Goal: Information Seeking & Learning: Find specific fact

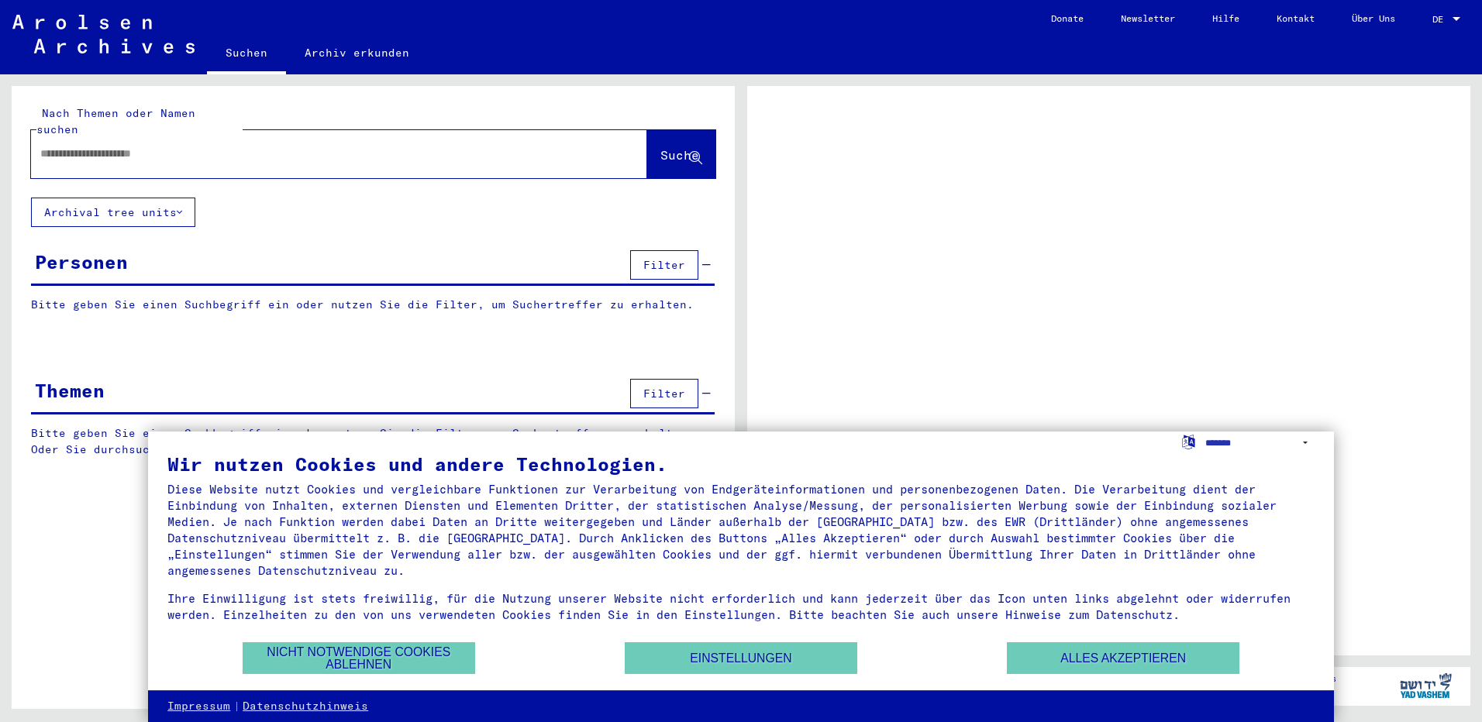
click at [195, 146] on input "text" at bounding box center [325, 154] width 570 height 16
type input "**********"
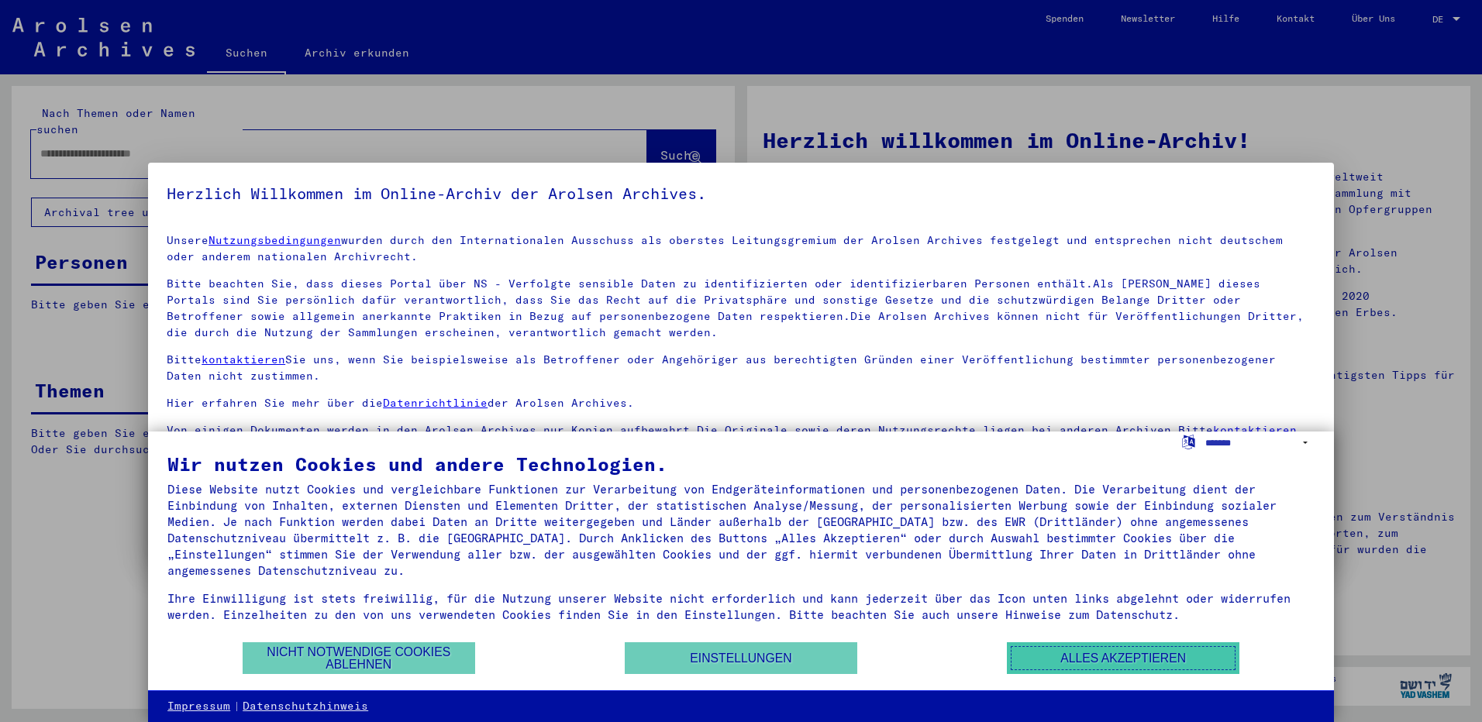
click at [1076, 670] on button "Alles akzeptieren" at bounding box center [1123, 658] width 232 height 32
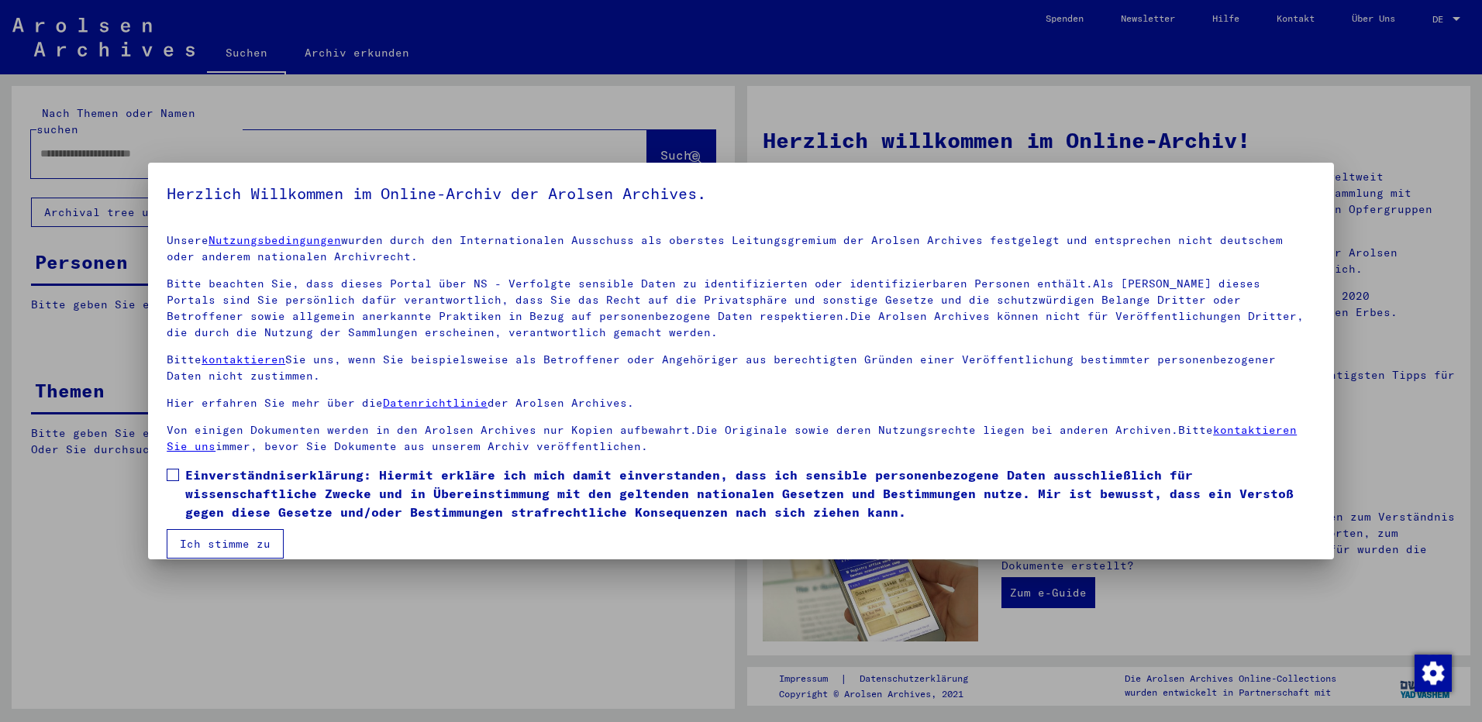
click at [188, 478] on span "Einverständniserklärung: Hiermit erkläre ich mich damit einverstanden, dass ich…" at bounding box center [750, 494] width 1130 height 56
click at [209, 542] on button "Ich stimme zu" at bounding box center [225, 543] width 117 height 29
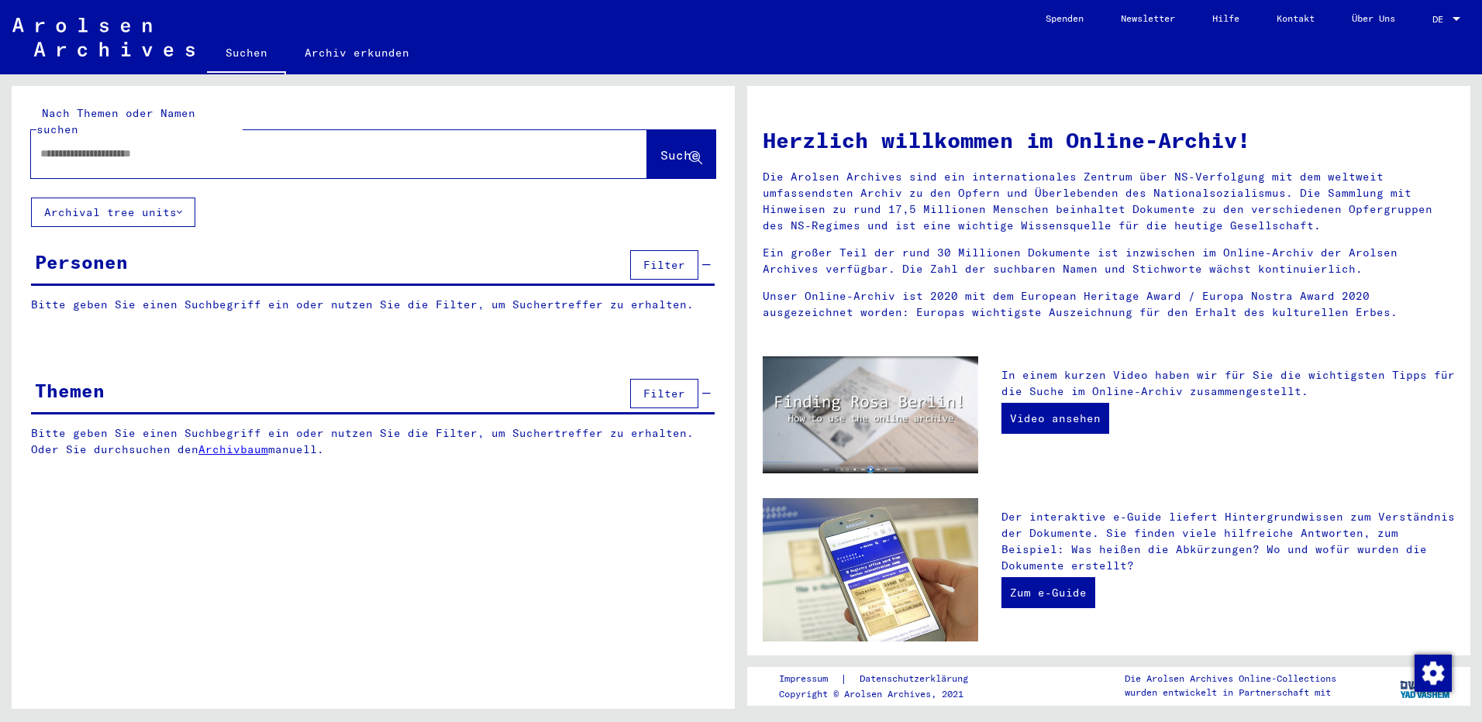
click at [133, 147] on div at bounding box center [316, 153] width 570 height 35
click at [112, 146] on input "text" at bounding box center [320, 154] width 560 height 16
type input "**********"
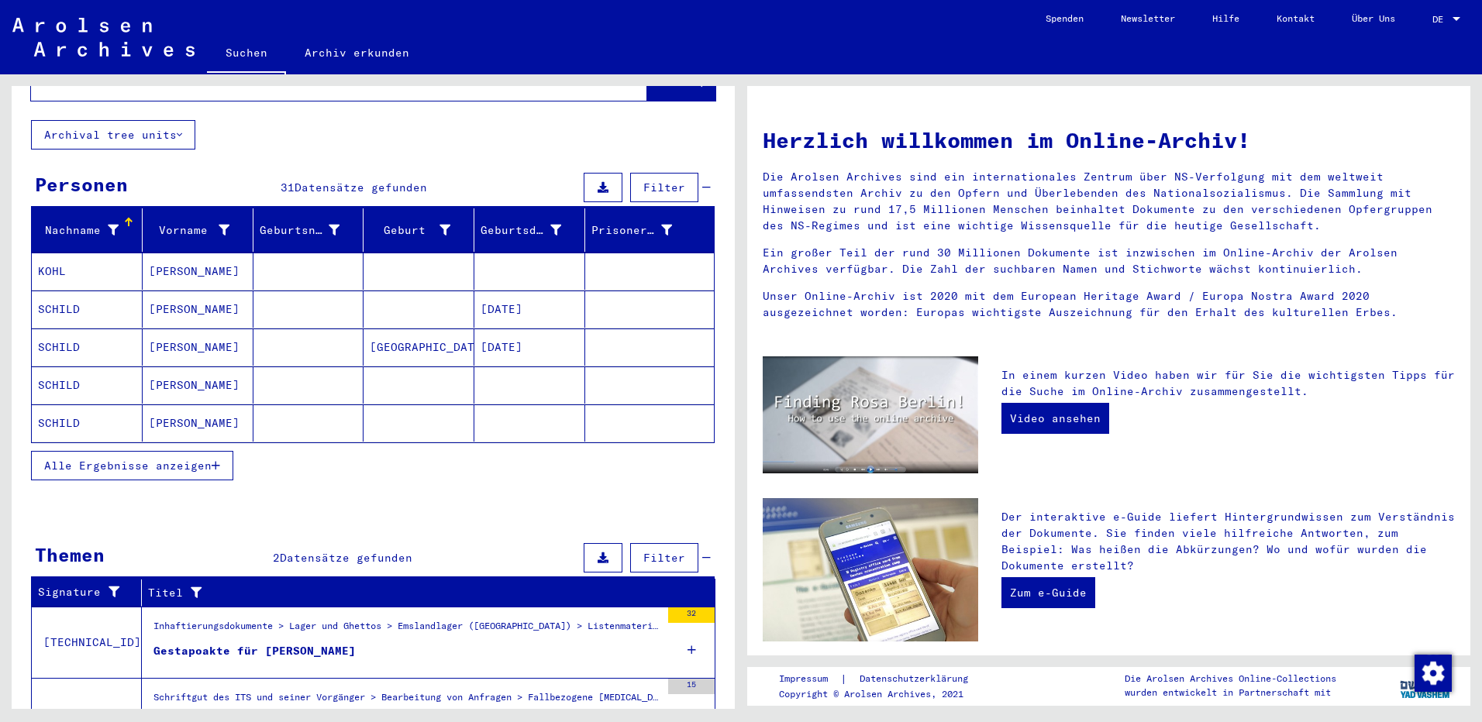
scroll to position [148, 0]
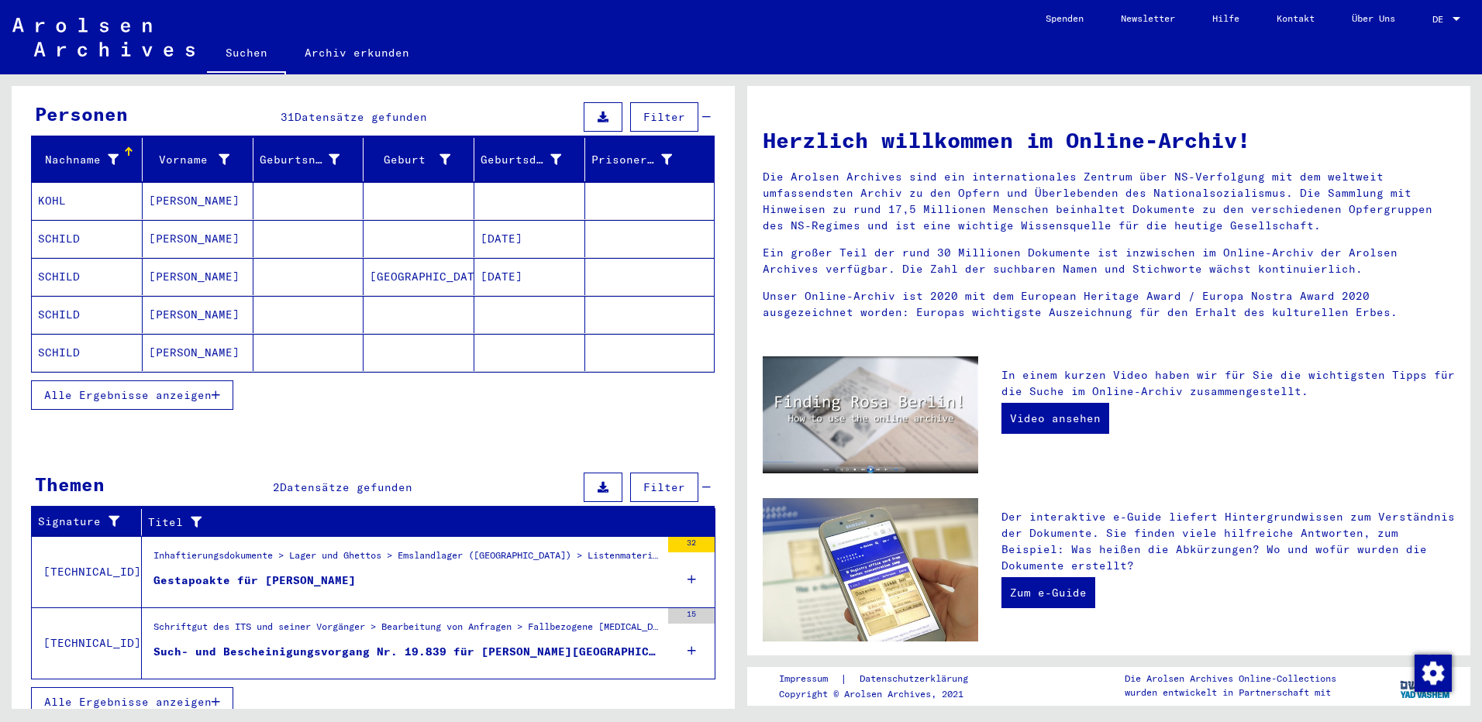
click at [68, 258] on mat-cell "SCHILD" at bounding box center [87, 276] width 111 height 37
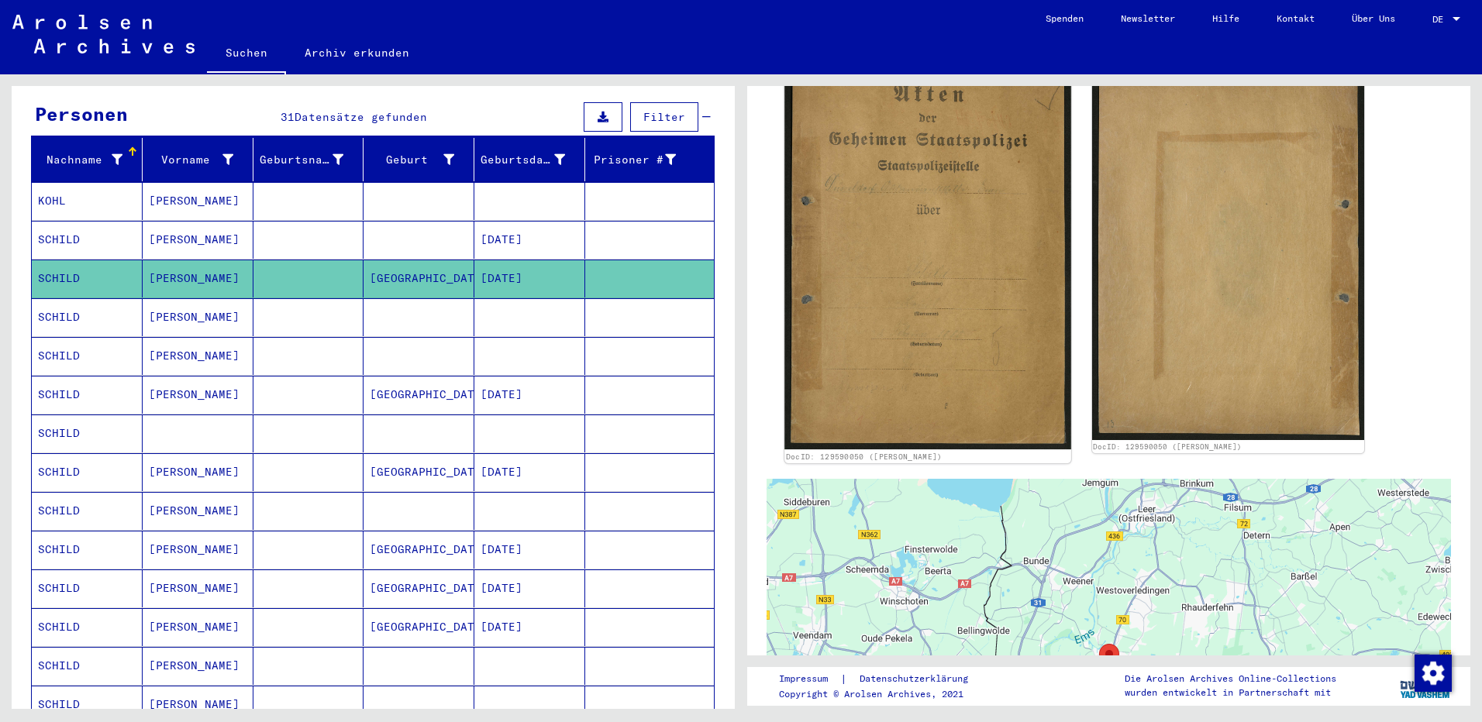
scroll to position [77, 0]
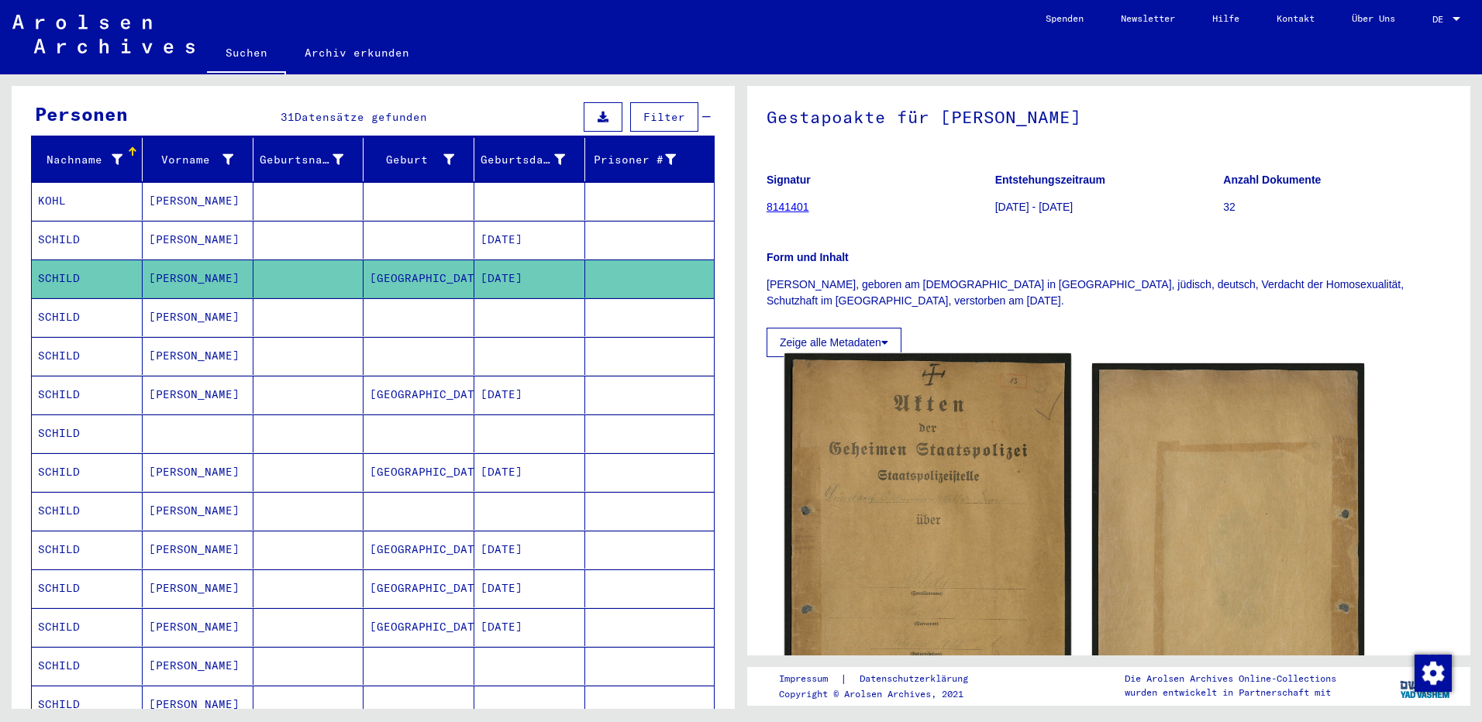
click at [914, 487] on img at bounding box center [927, 556] width 286 height 406
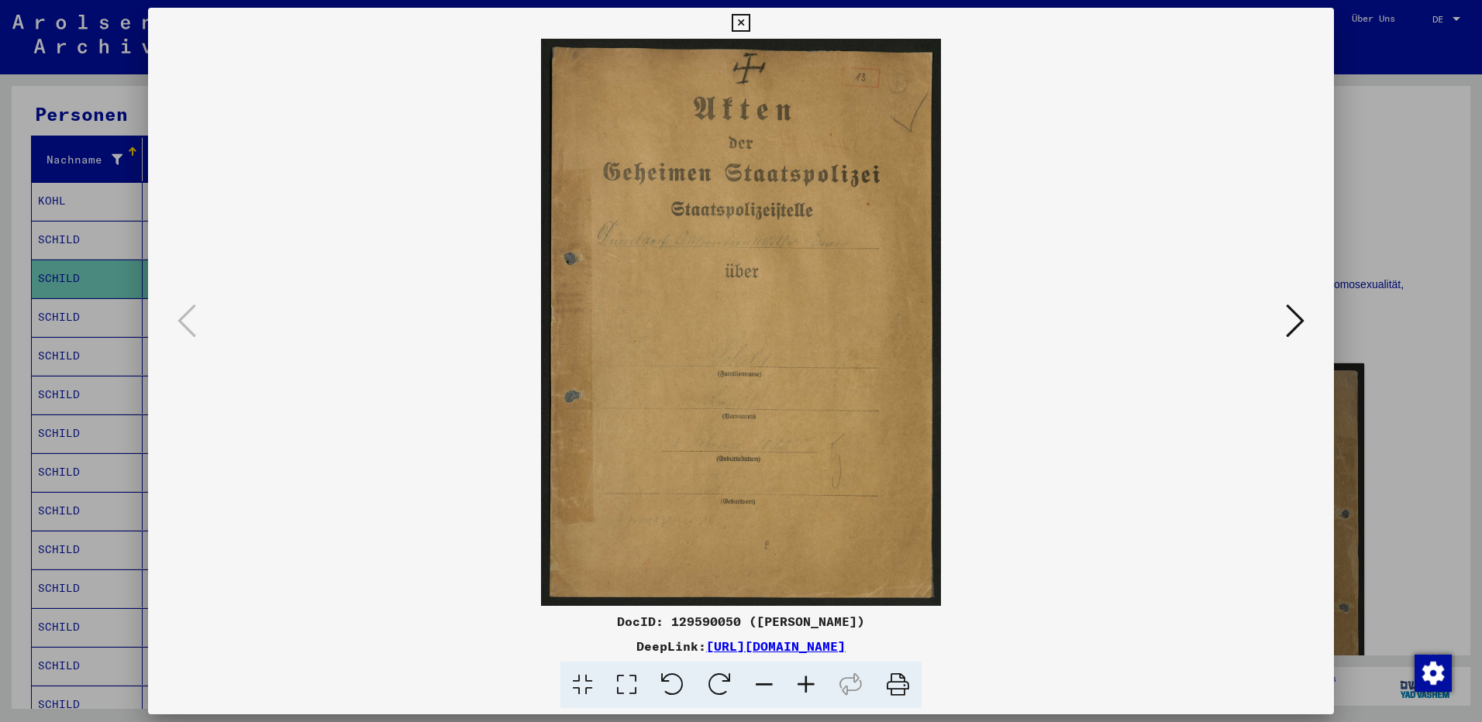
click at [1293, 314] on icon at bounding box center [1295, 320] width 19 height 37
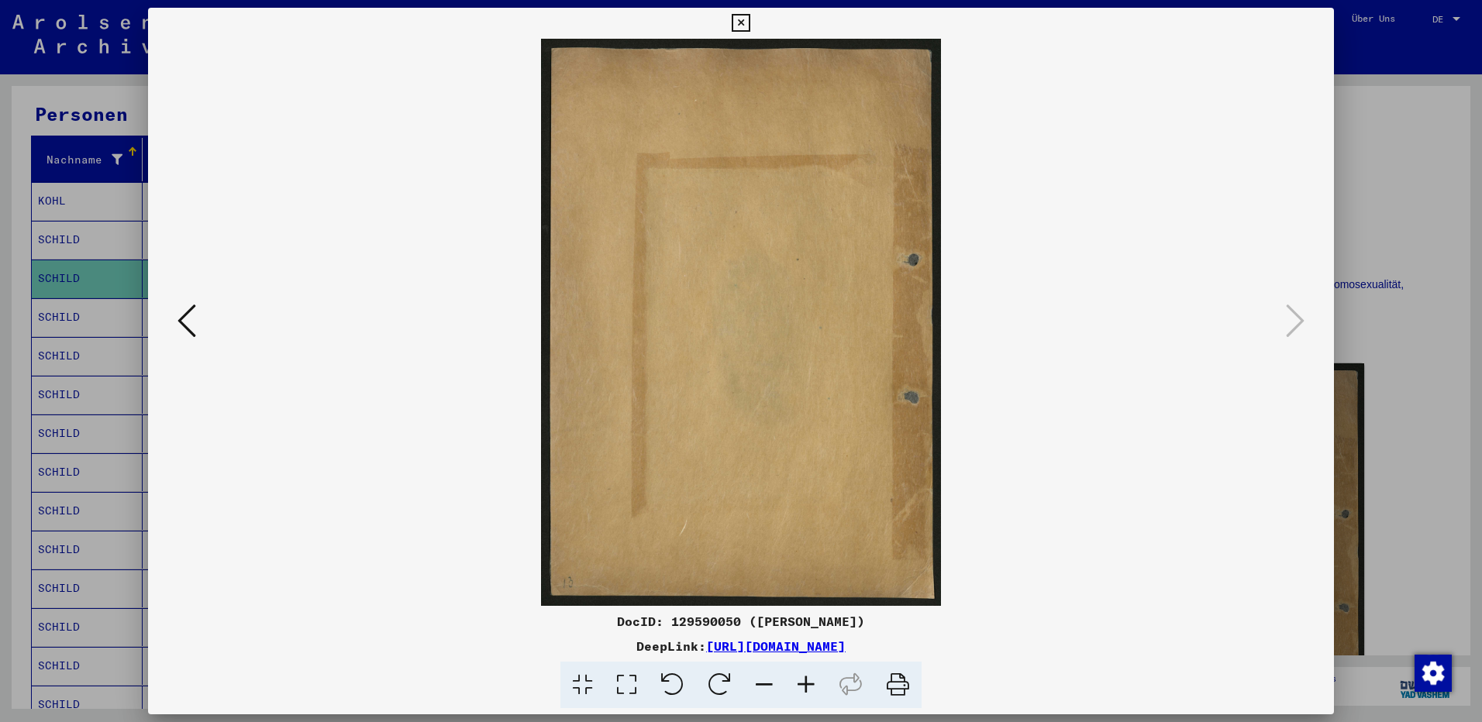
click at [194, 322] on icon at bounding box center [186, 320] width 19 height 37
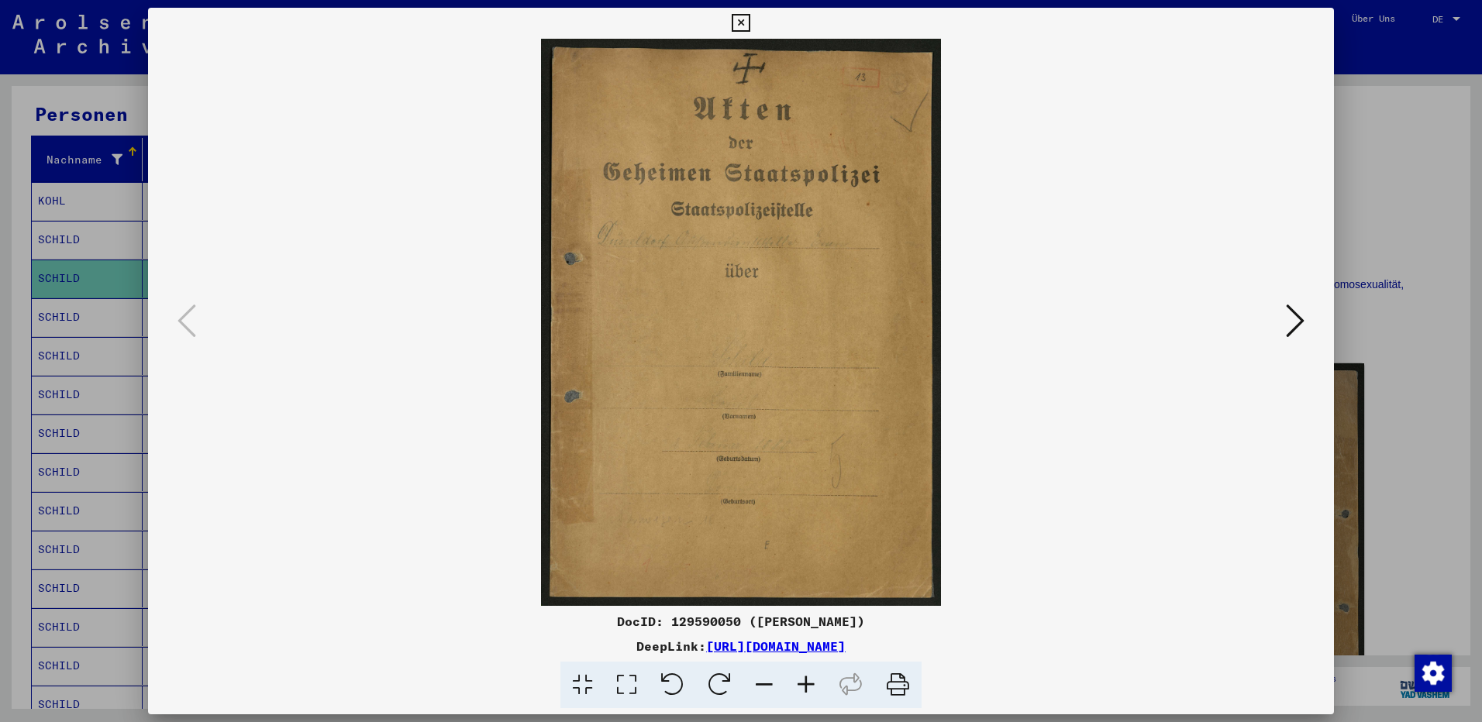
click at [706, 643] on link "[URL][DOMAIN_NAME]" at bounding box center [775, 646] width 139 height 15
click at [744, 22] on icon at bounding box center [741, 23] width 18 height 19
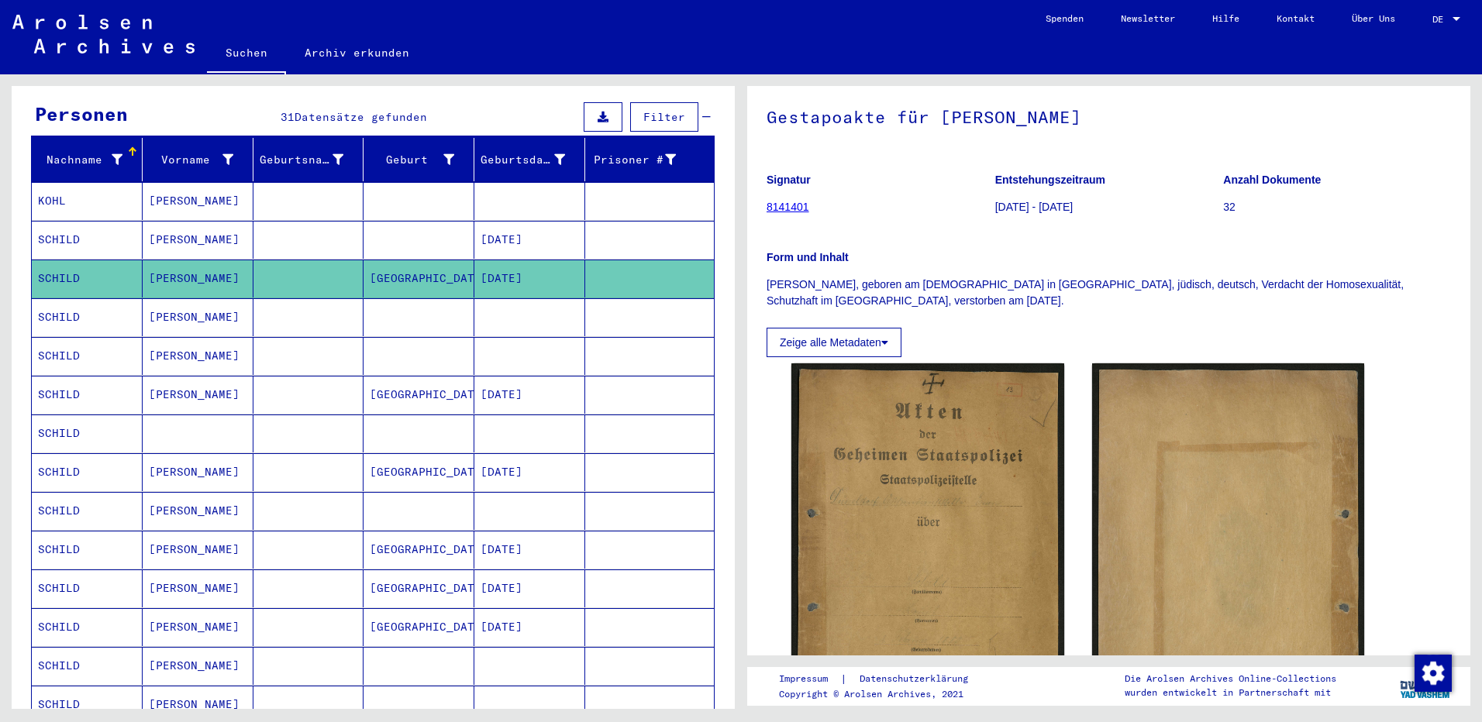
click at [64, 303] on mat-cell "SCHILD" at bounding box center [87, 317] width 111 height 38
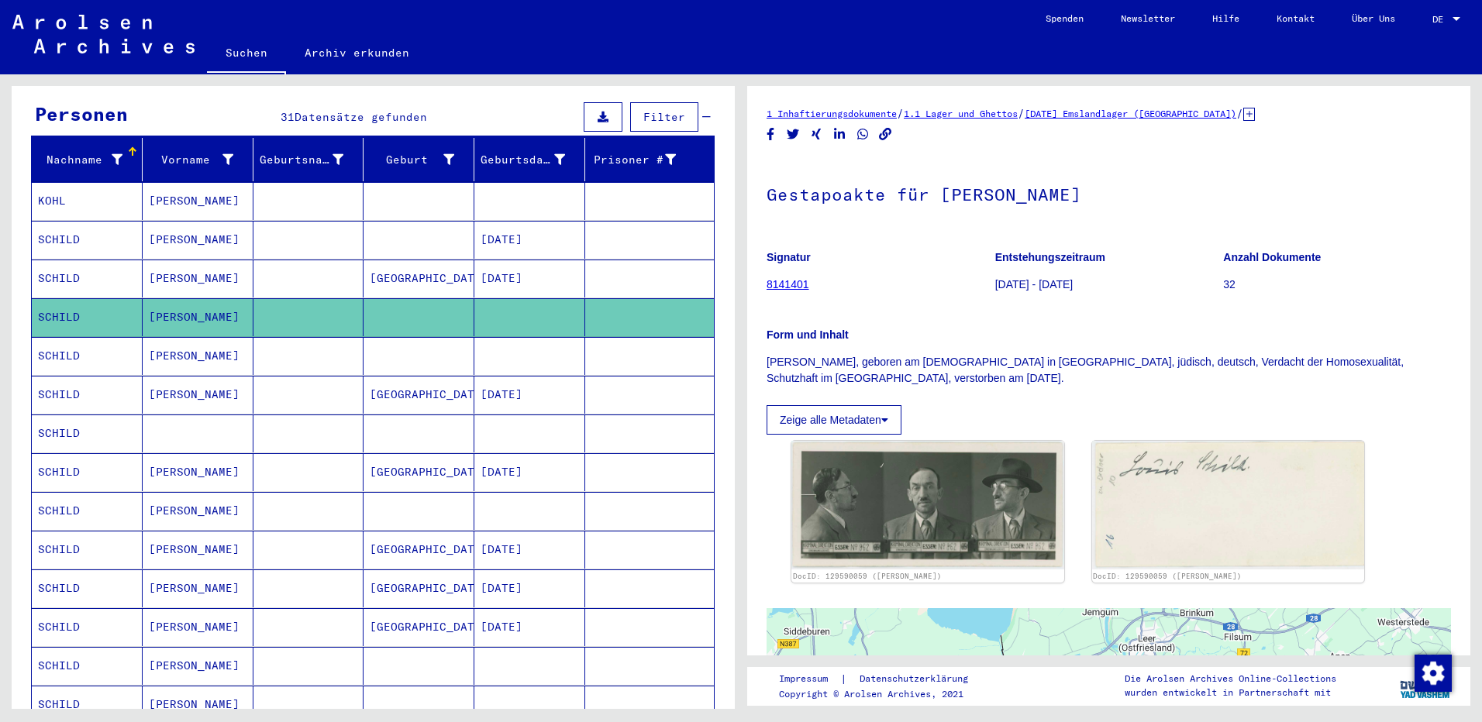
click at [64, 337] on mat-cell "SCHILD" at bounding box center [87, 356] width 111 height 38
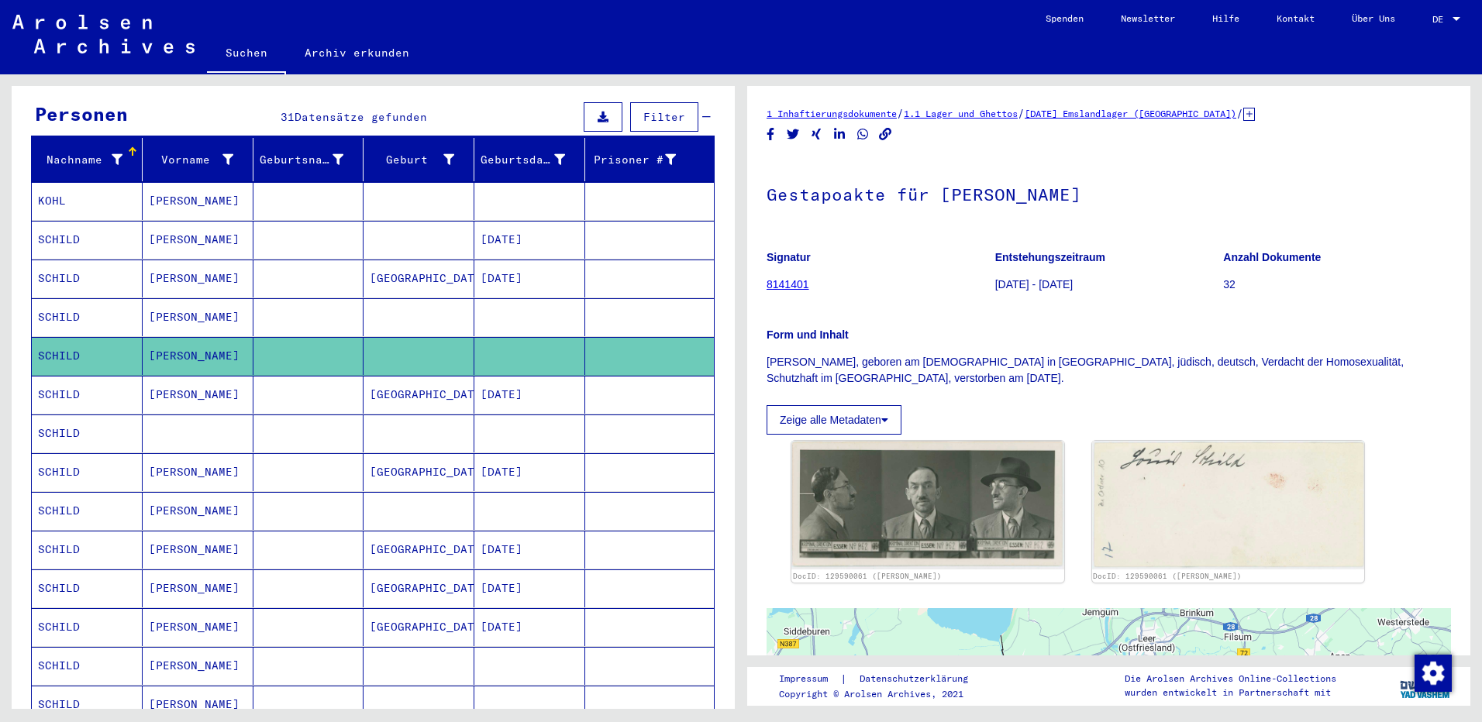
click at [85, 455] on mat-cell "SCHILD" at bounding box center [87, 472] width 111 height 38
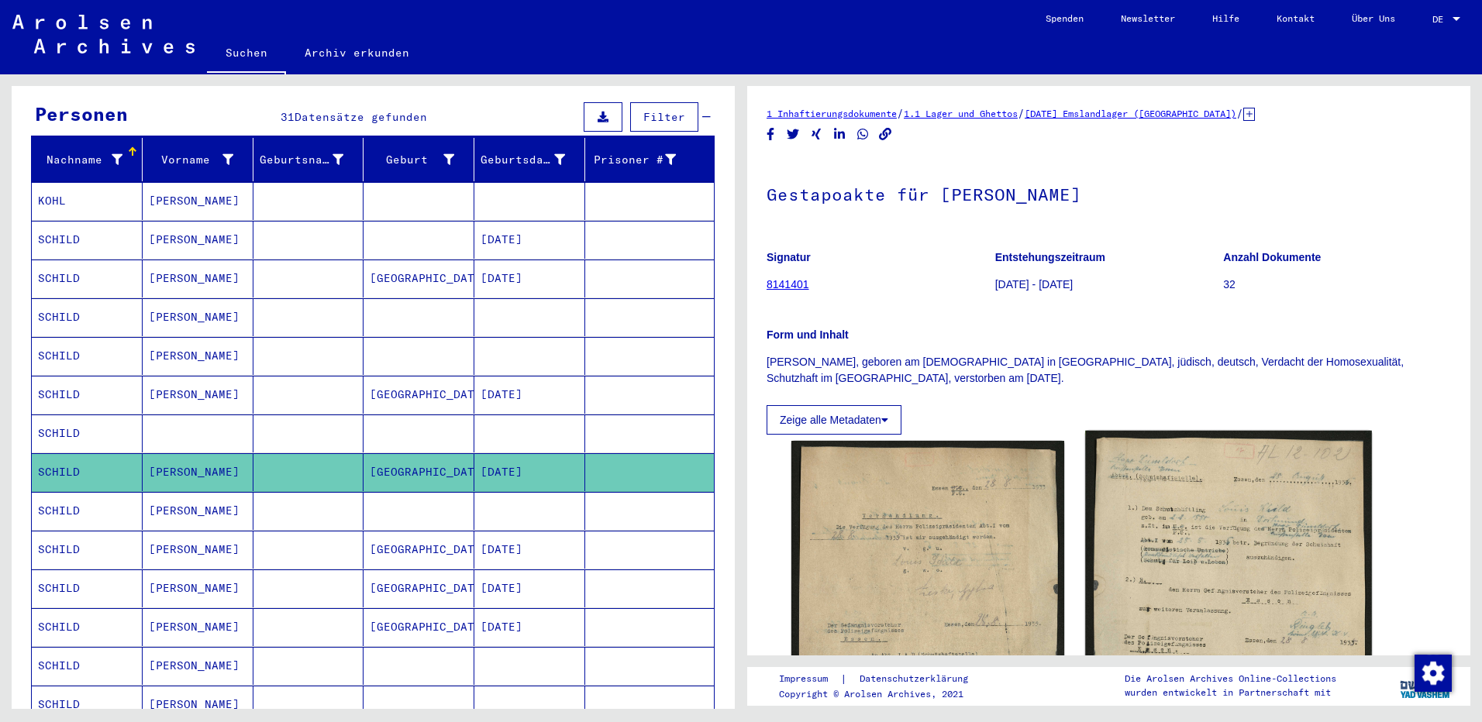
scroll to position [310, 0]
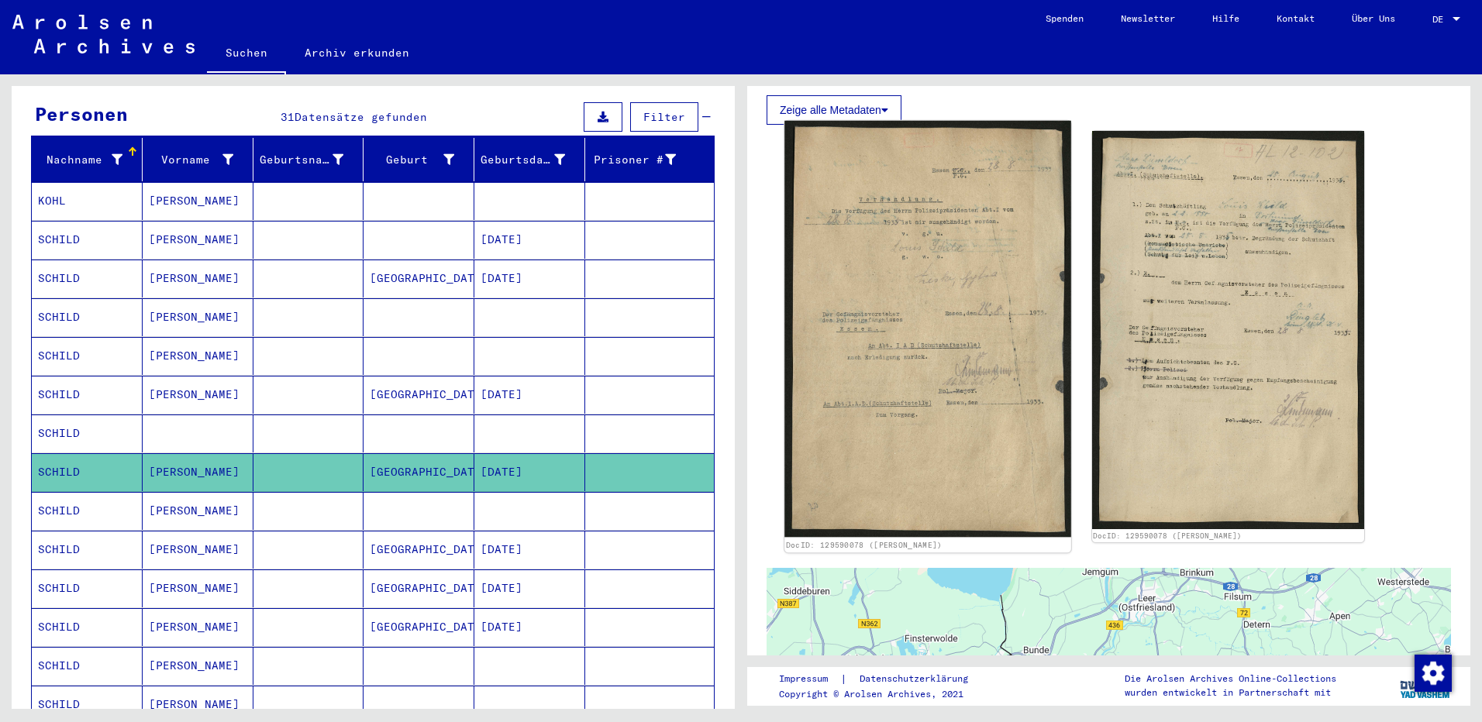
click at [867, 302] on img at bounding box center [927, 329] width 286 height 416
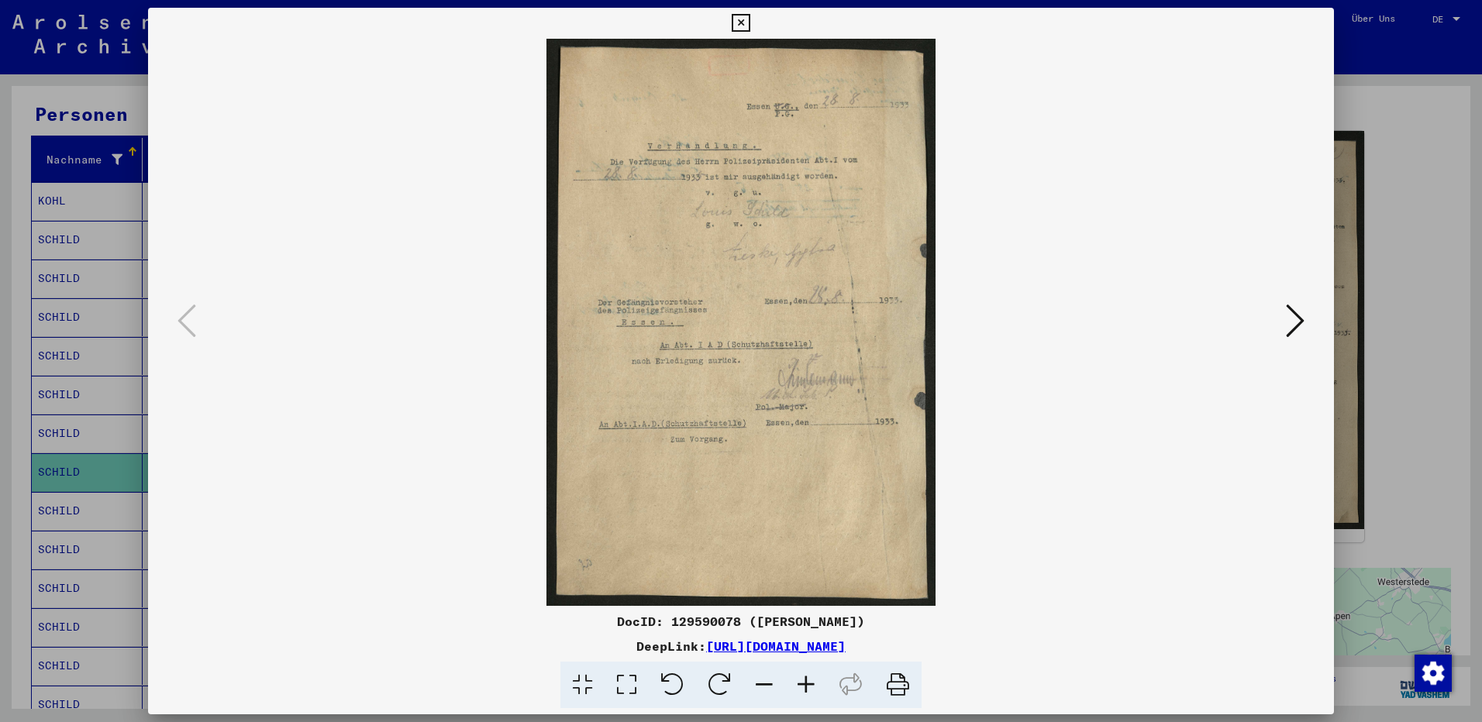
click at [1277, 331] on img at bounding box center [741, 322] width 1080 height 567
click at [1303, 319] on icon at bounding box center [1295, 320] width 19 height 37
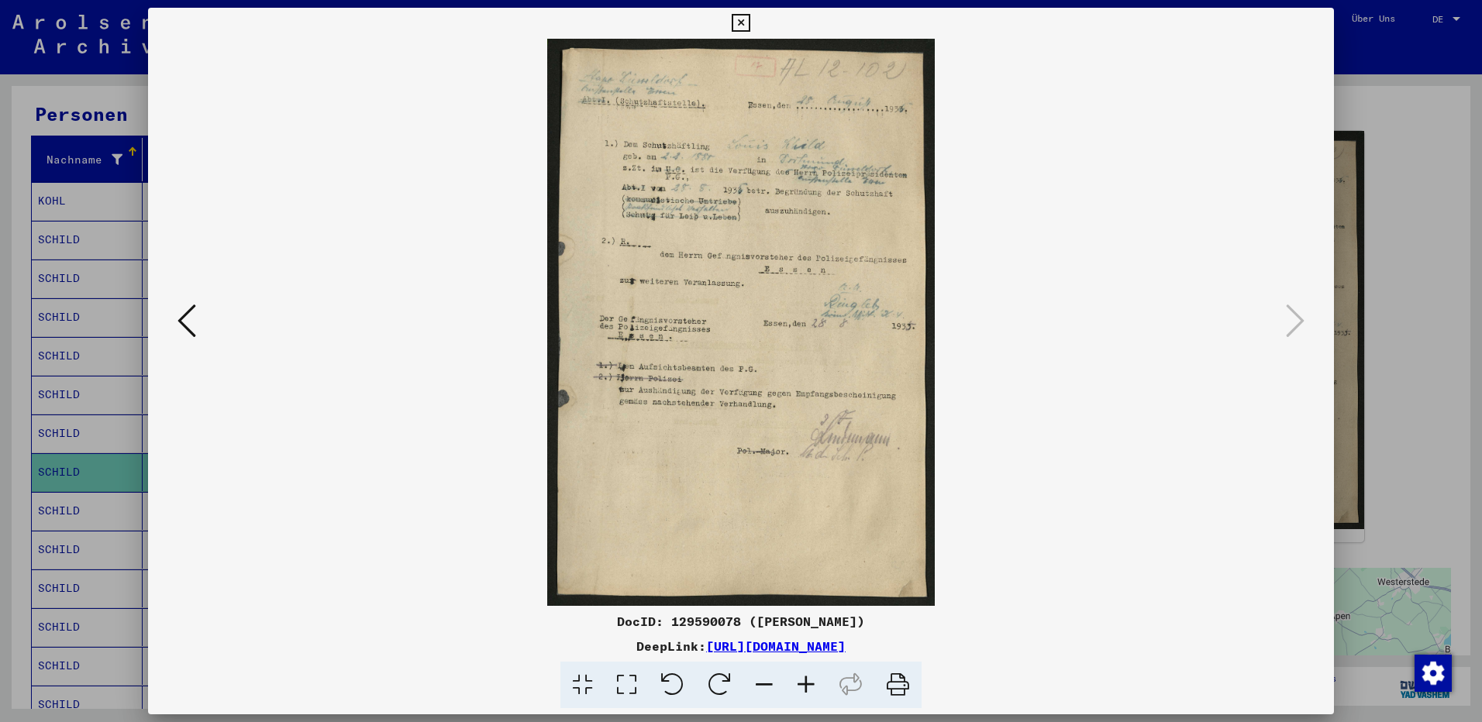
click at [733, 22] on icon at bounding box center [741, 23] width 18 height 19
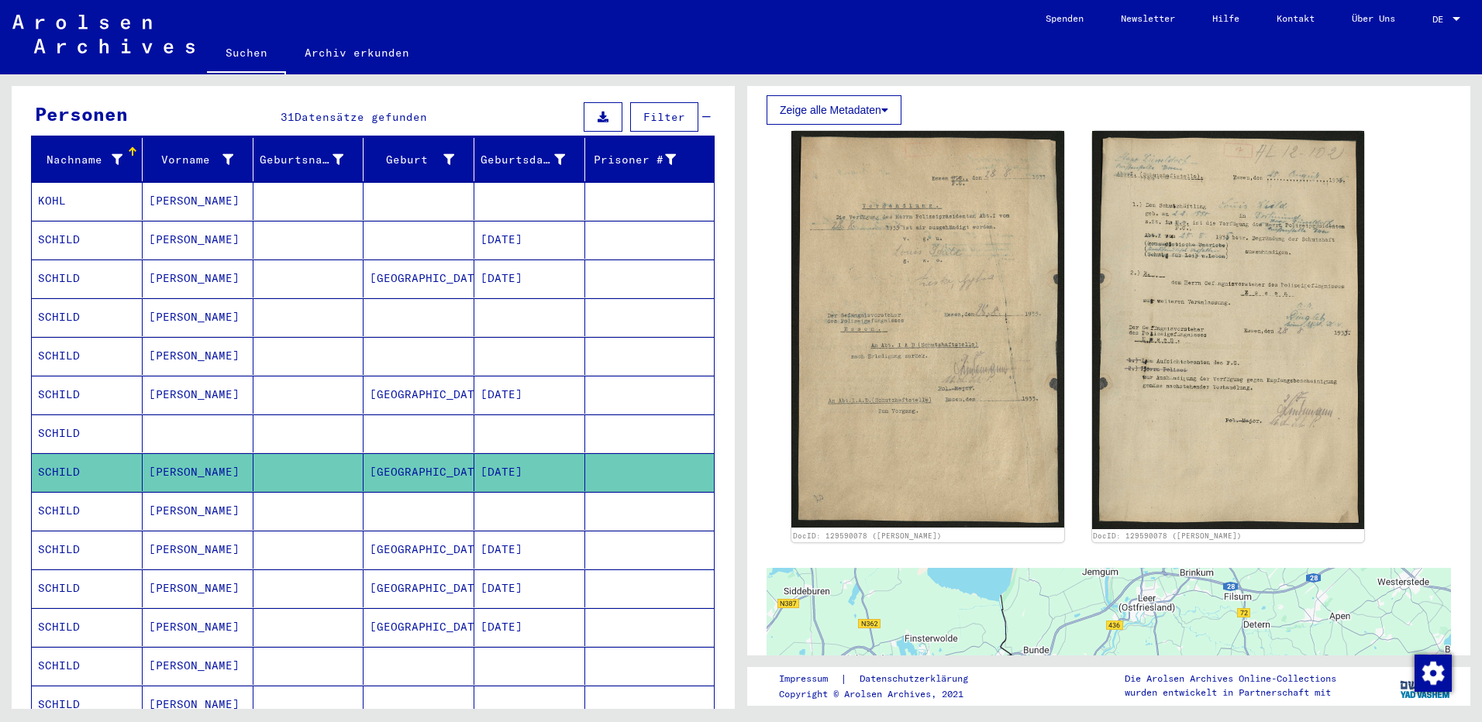
click at [49, 494] on mat-cell "SCHILD" at bounding box center [87, 511] width 111 height 38
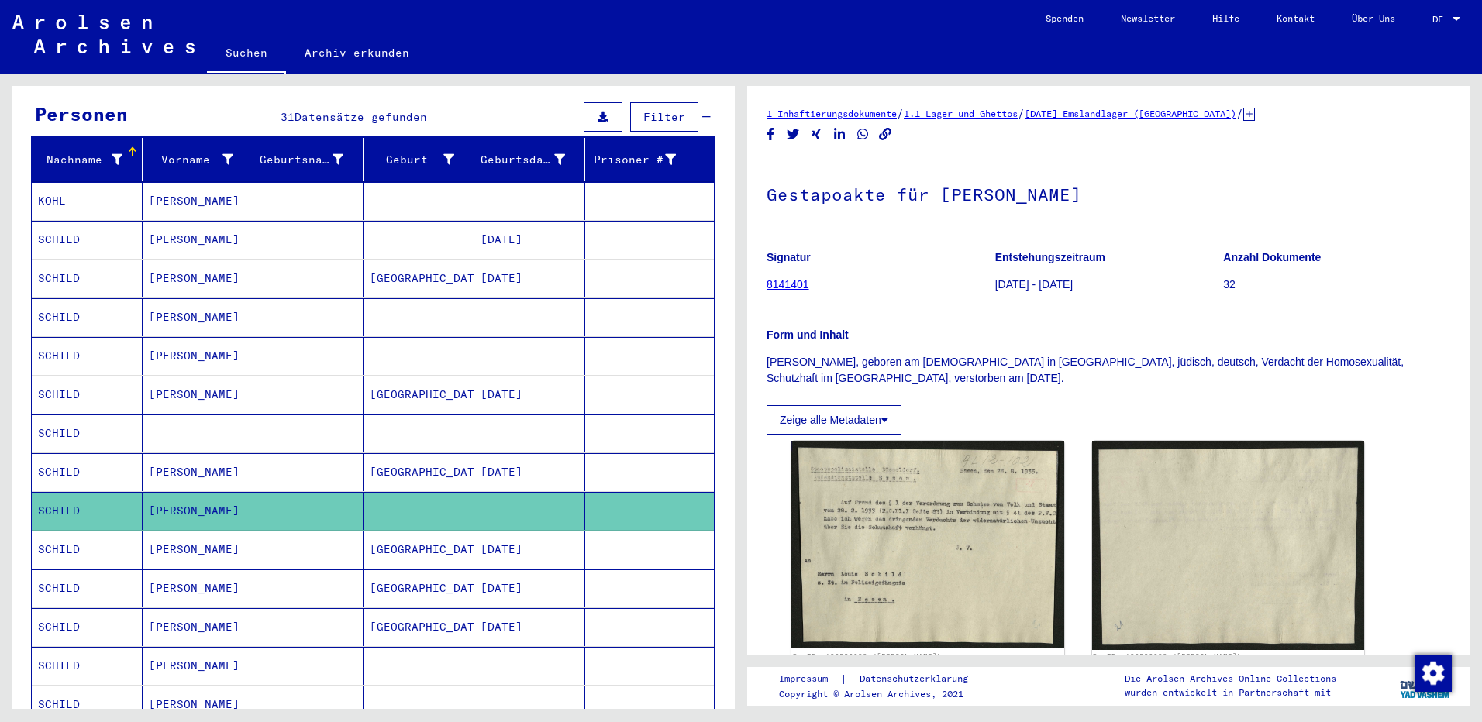
click at [51, 531] on mat-cell "SCHILD" at bounding box center [87, 550] width 111 height 38
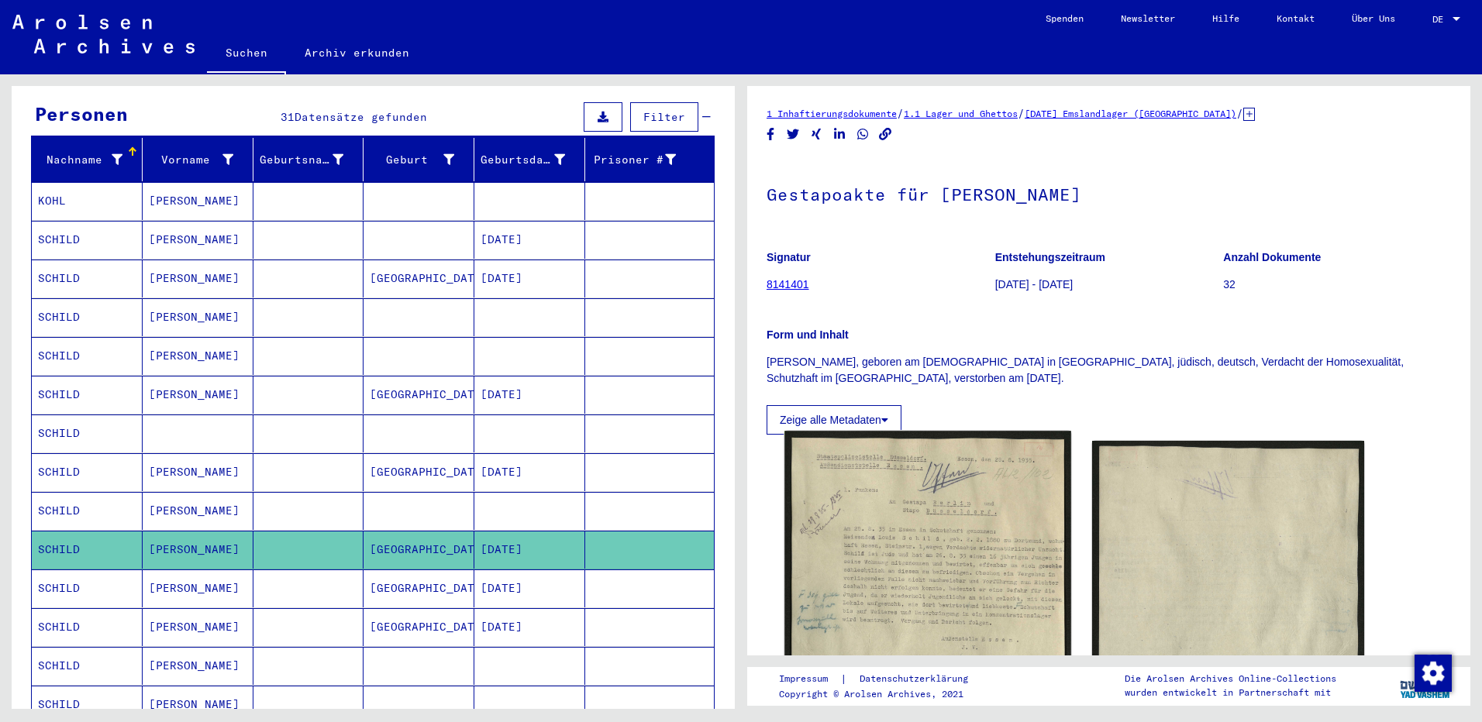
click at [935, 540] on img at bounding box center [927, 633] width 286 height 404
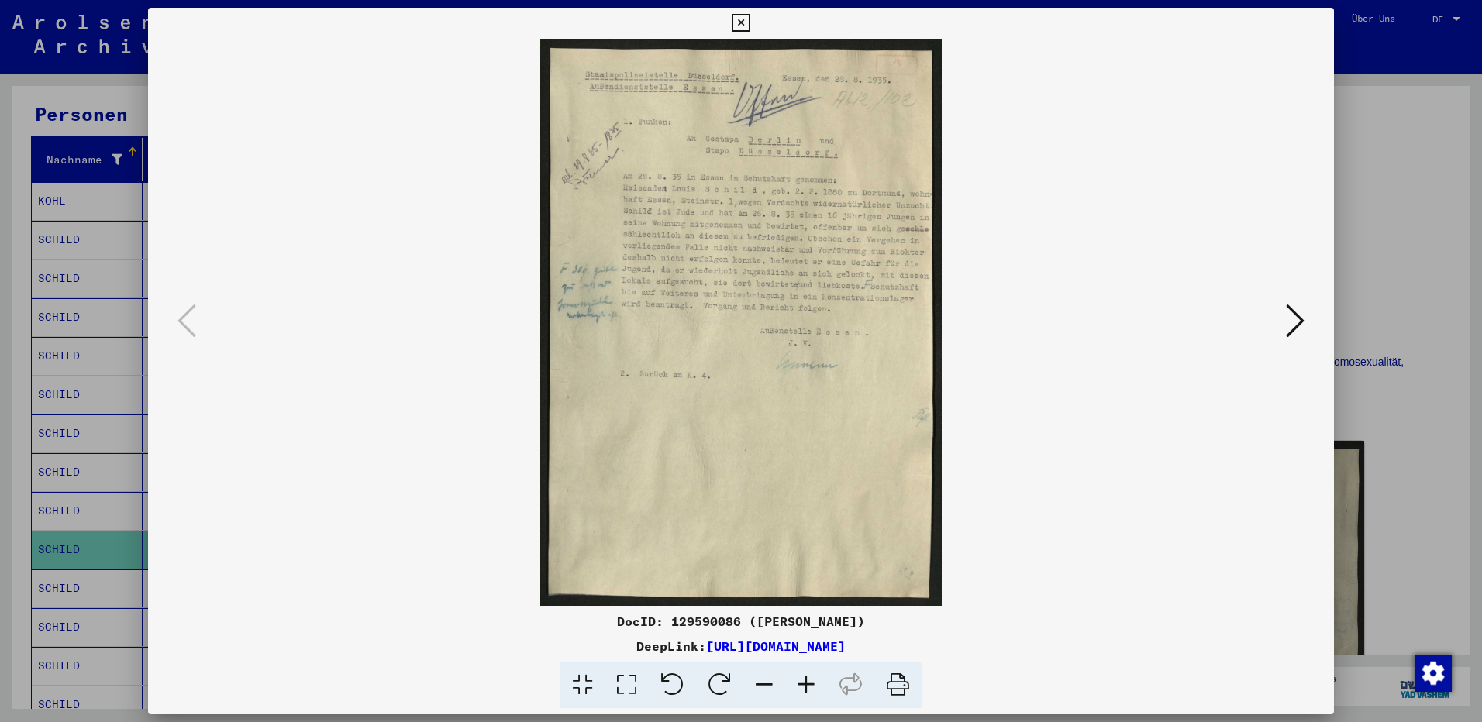
click at [1286, 308] on icon at bounding box center [1295, 320] width 19 height 37
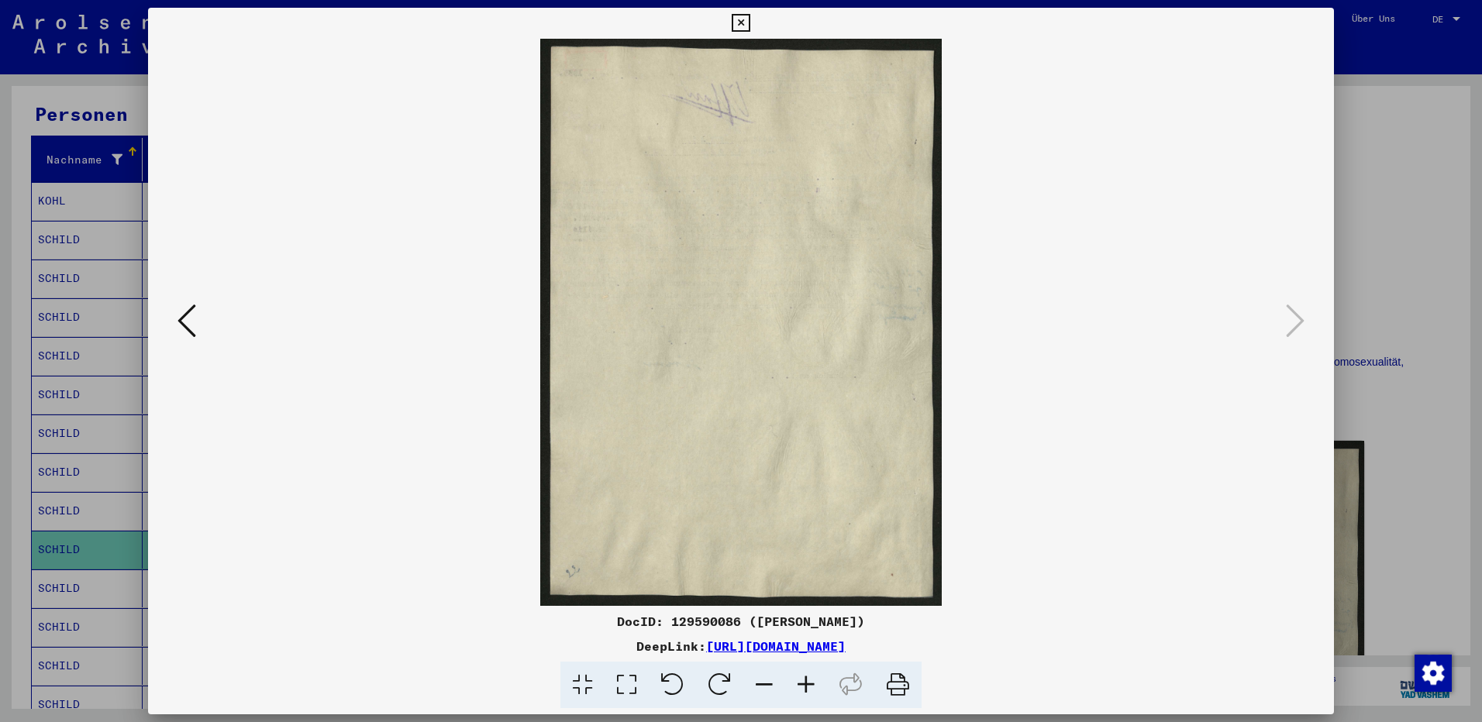
click at [747, 20] on icon at bounding box center [741, 23] width 18 height 19
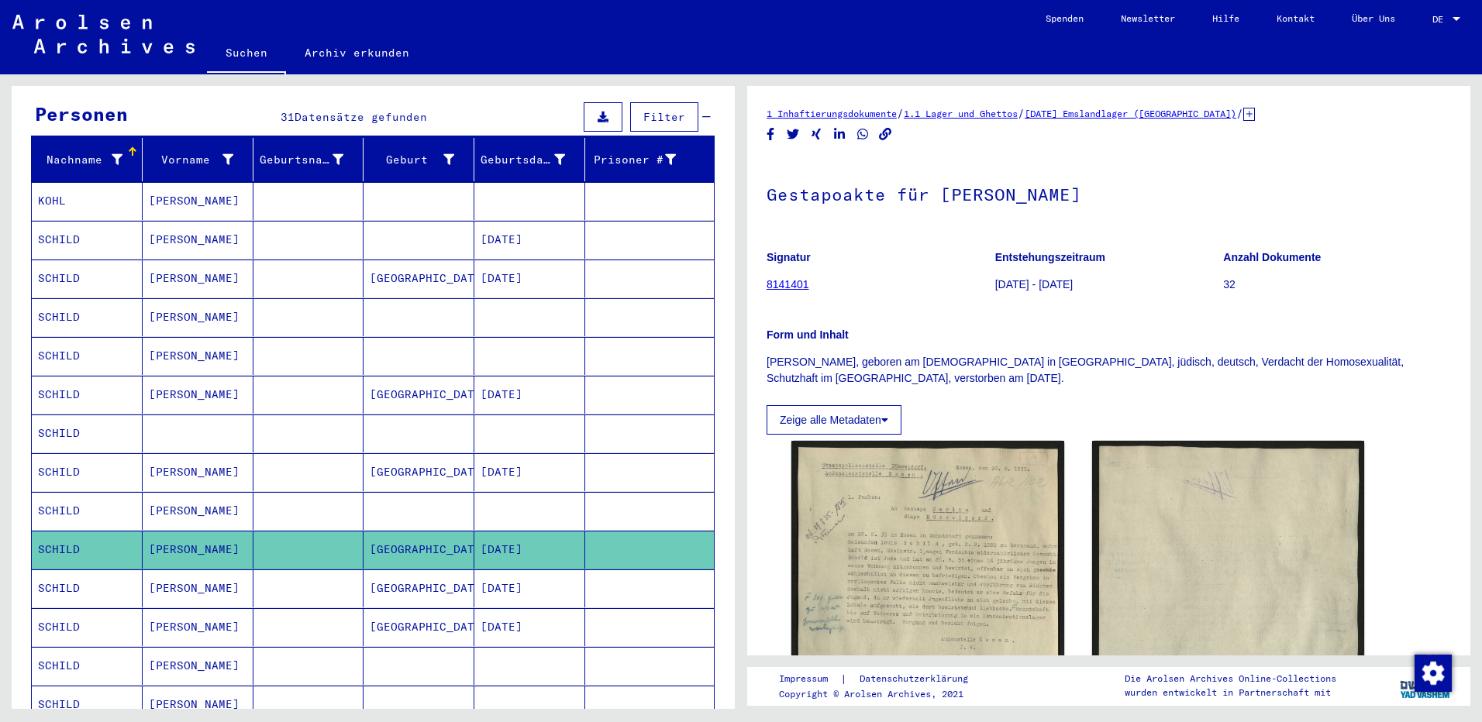
click at [85, 570] on mat-cell "SCHILD" at bounding box center [87, 589] width 111 height 38
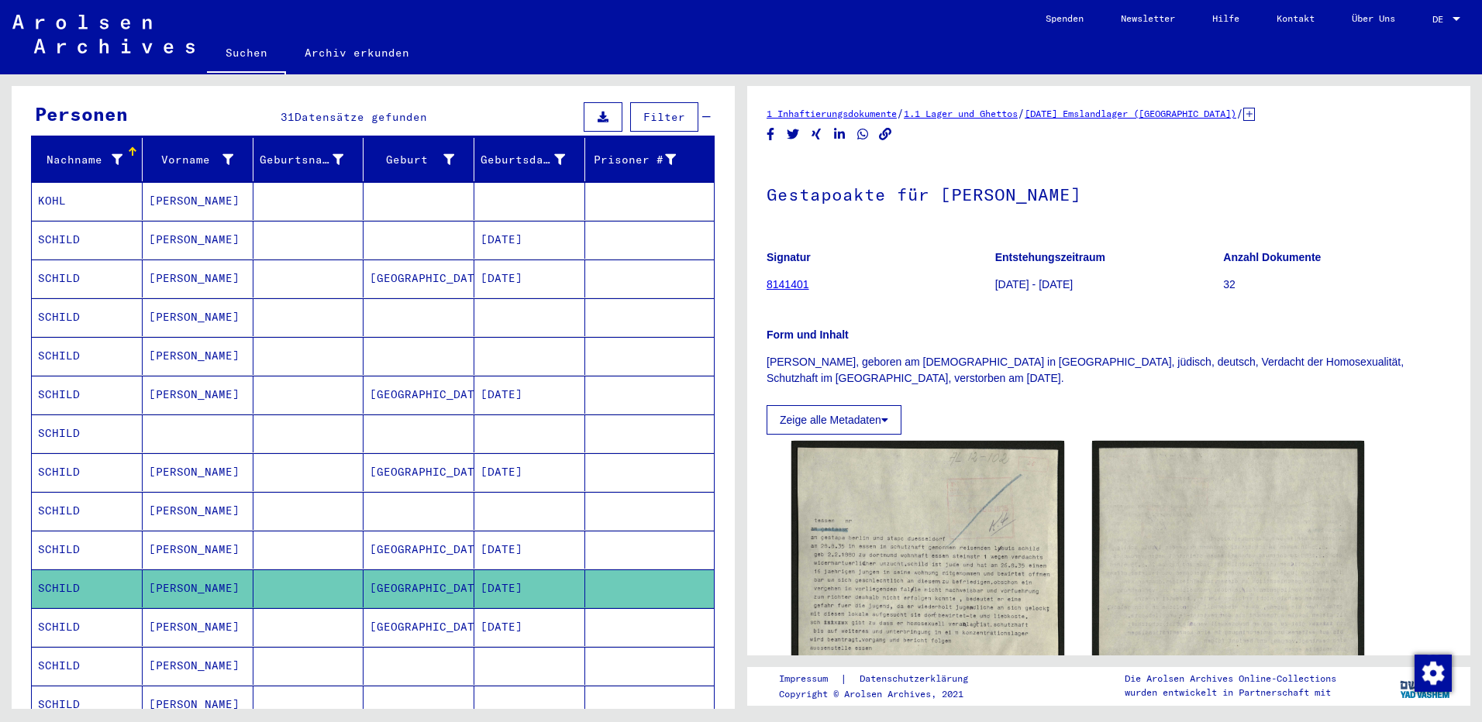
click at [64, 608] on mat-cell "SCHILD" at bounding box center [87, 627] width 111 height 38
